Goal: Task Accomplishment & Management: Manage account settings

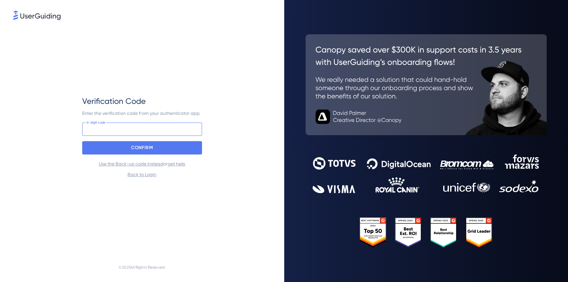
click at [103, 130] on input at bounding box center [142, 128] width 120 height 13
type input "772 972"
click at [137, 150] on p "CONFIRM" at bounding box center [142, 147] width 22 height 11
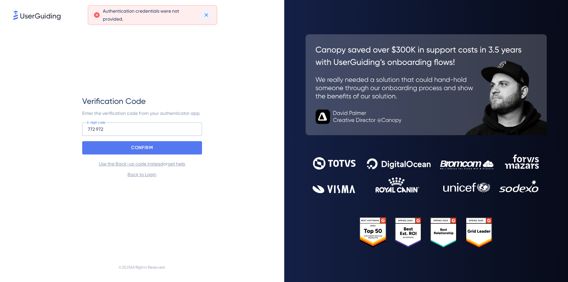
click at [204, 13] on icon at bounding box center [206, 15] width 7 height 7
click at [150, 172] on link "Back to Login" at bounding box center [141, 174] width 29 height 5
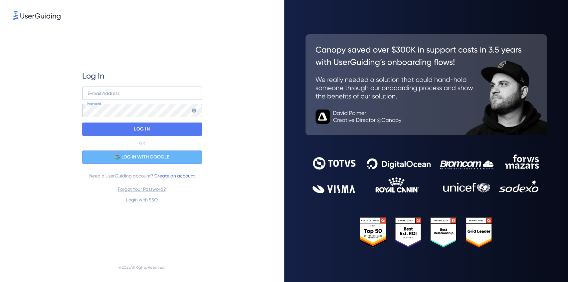
click at [143, 161] on span "LOG IN WITH GOOGLE" at bounding box center [145, 157] width 48 height 8
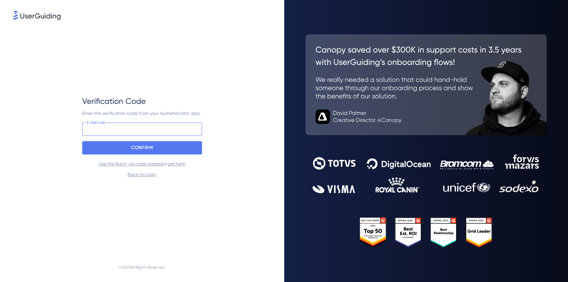
click at [104, 129] on input at bounding box center [142, 128] width 120 height 13
type input "357 118"
click at [139, 149] on p "CONFIRM" at bounding box center [142, 147] width 22 height 11
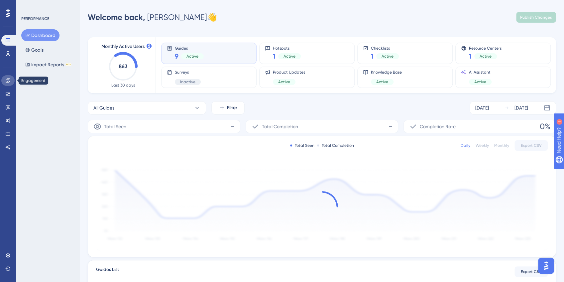
click at [9, 82] on icon at bounding box center [7, 80] width 5 height 5
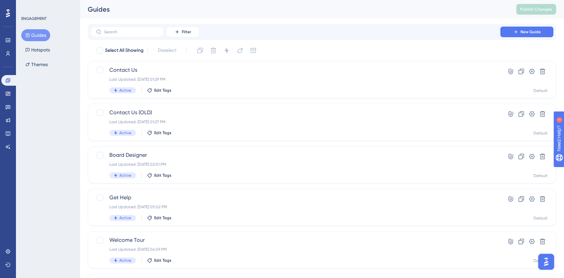
click at [42, 34] on button "Guides" at bounding box center [35, 35] width 29 height 12
click at [33, 53] on button "Hotspots" at bounding box center [37, 50] width 33 height 12
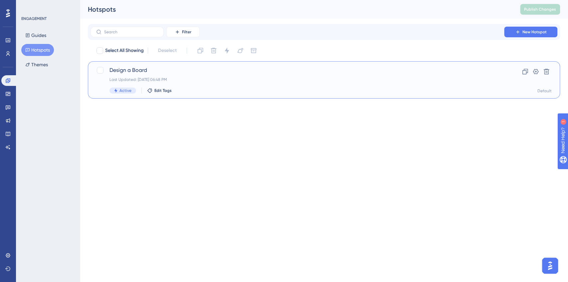
click at [131, 75] on div "Design a Board Last Updated: [DATE] 06:48 PM Active Edit Tags" at bounding box center [297, 79] width 376 height 27
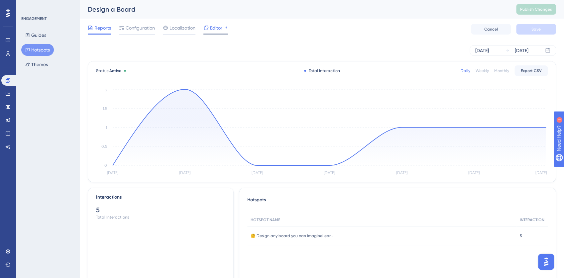
click at [216, 29] on span "Editor" at bounding box center [216, 28] width 12 height 8
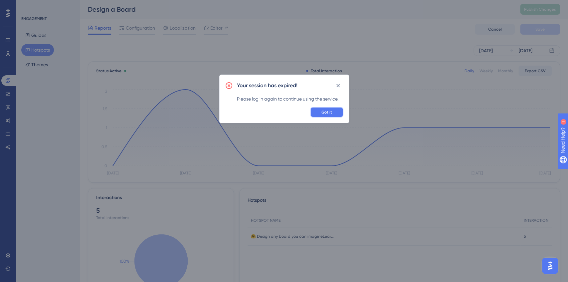
click at [317, 107] on button "Got it" at bounding box center [326, 112] width 33 height 11
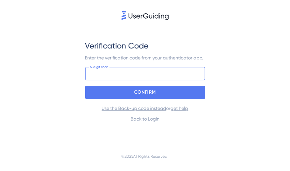
click at [130, 75] on input at bounding box center [145, 73] width 120 height 13
drag, startPoint x: 93, startPoint y: 72, endPoint x: 86, endPoint y: 73, distance: 7.5
click at [86, 73] on input "317 964" at bounding box center [145, 73] width 120 height 13
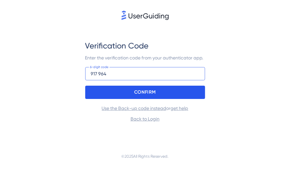
type input "917 964"
click at [146, 92] on p "CONFIRM" at bounding box center [145, 92] width 22 height 11
